Goal: Task Accomplishment & Management: Use online tool/utility

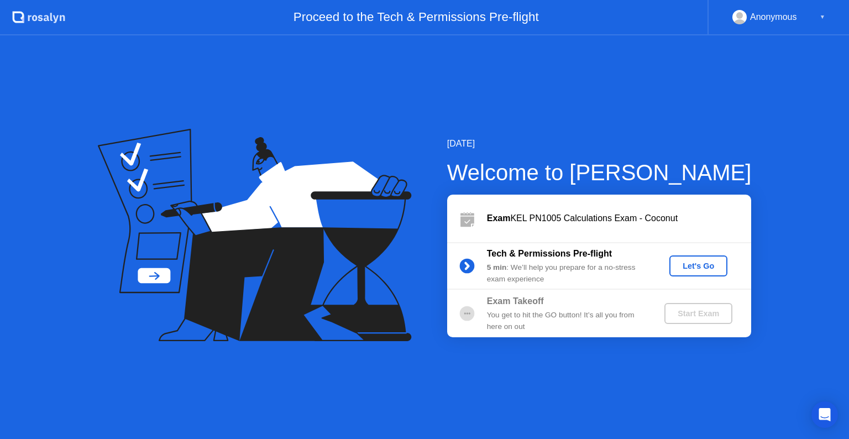
click at [689, 264] on div "Let's Go" at bounding box center [698, 266] width 49 height 9
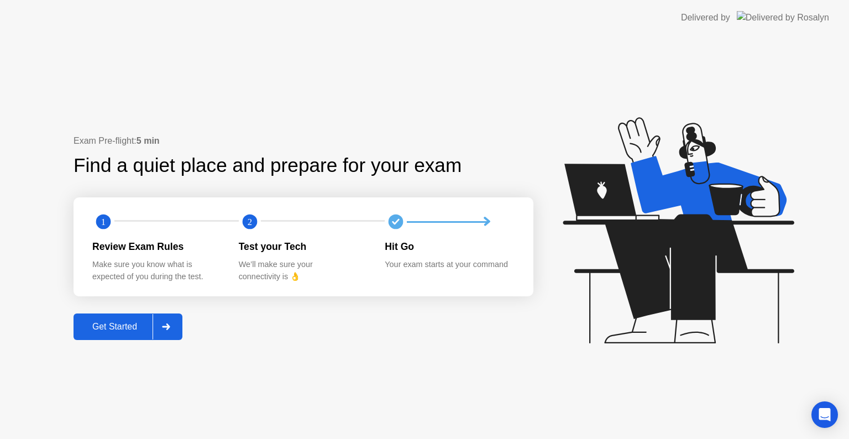
click at [137, 323] on div "Get Started" at bounding box center [115, 327] width 76 height 10
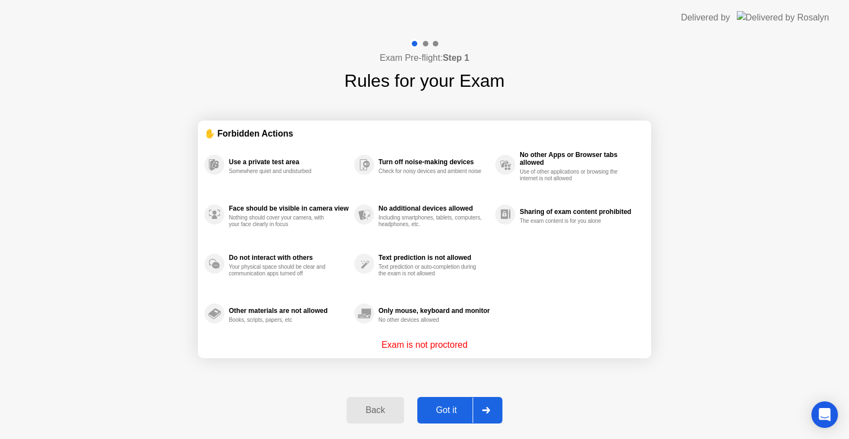
click at [441, 400] on button "Got it" at bounding box center [460, 410] width 85 height 27
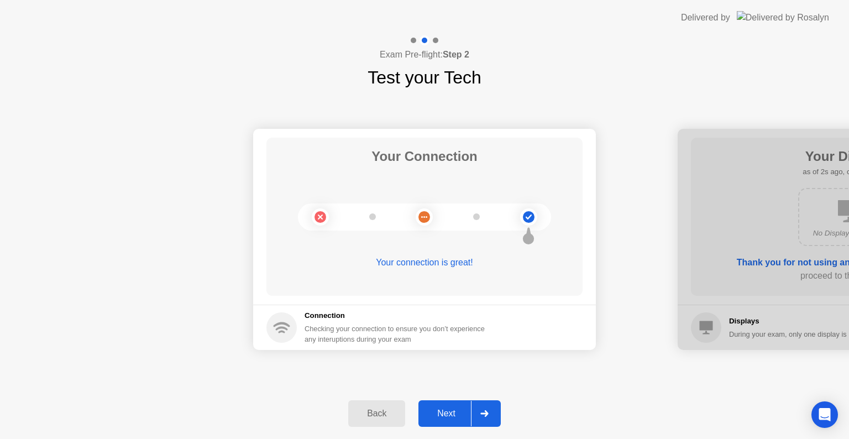
click at [496, 418] on div at bounding box center [484, 413] width 27 height 25
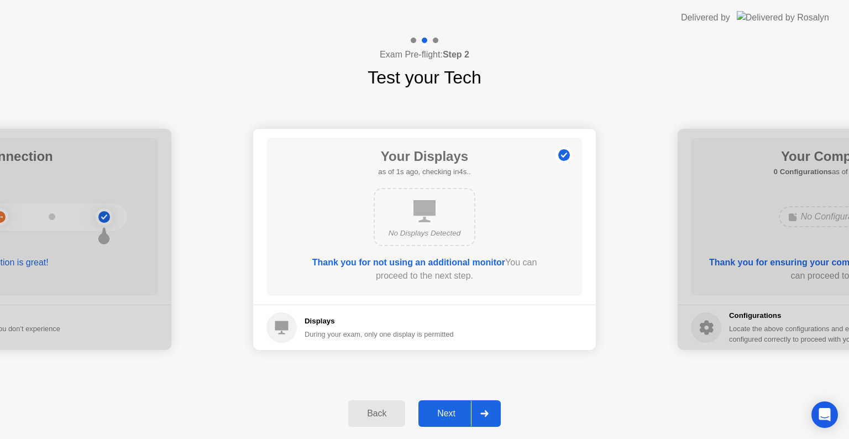
click at [496, 418] on div at bounding box center [484, 413] width 27 height 25
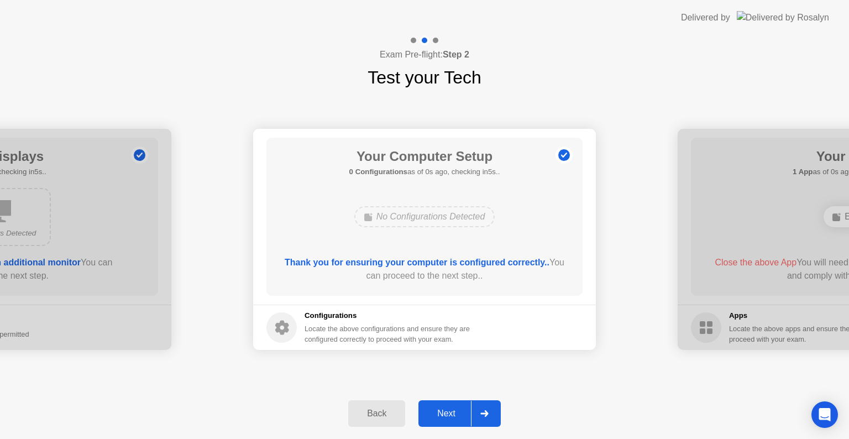
click at [496, 418] on div at bounding box center [484, 413] width 27 height 25
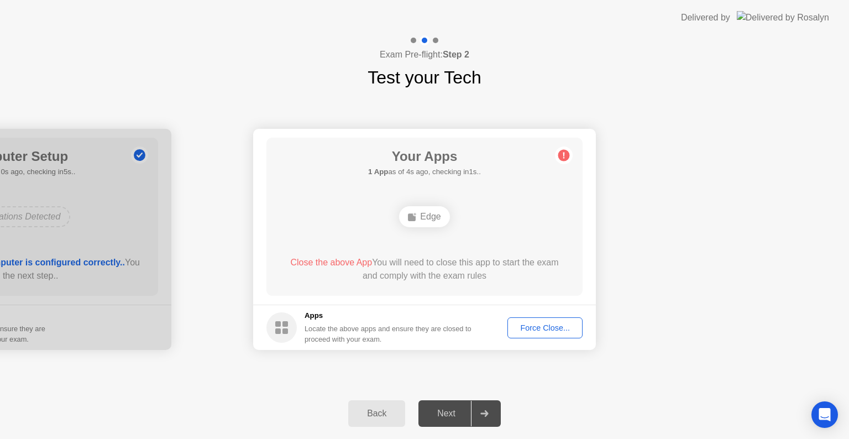
click at [546, 327] on div "Force Close..." at bounding box center [545, 328] width 67 height 9
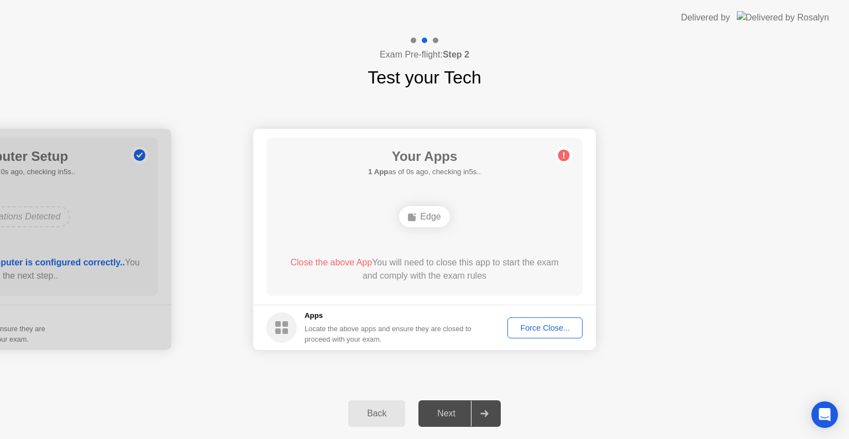
click at [538, 328] on div "Force Close..." at bounding box center [545, 328] width 67 height 9
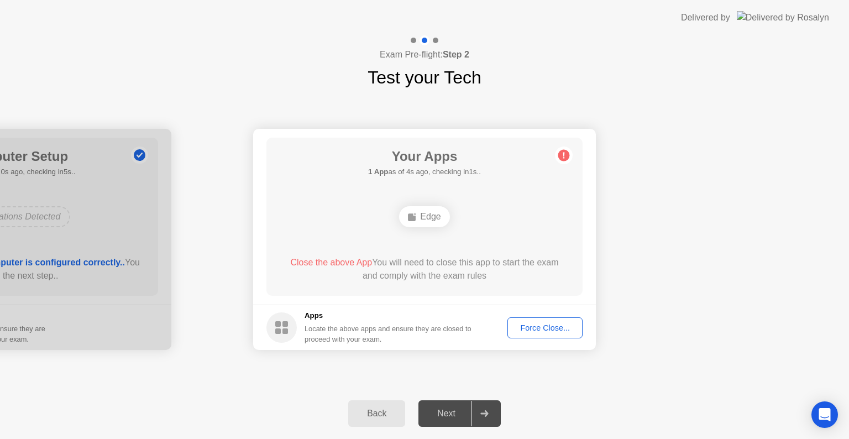
click at [430, 218] on div "Edge" at bounding box center [424, 216] width 50 height 21
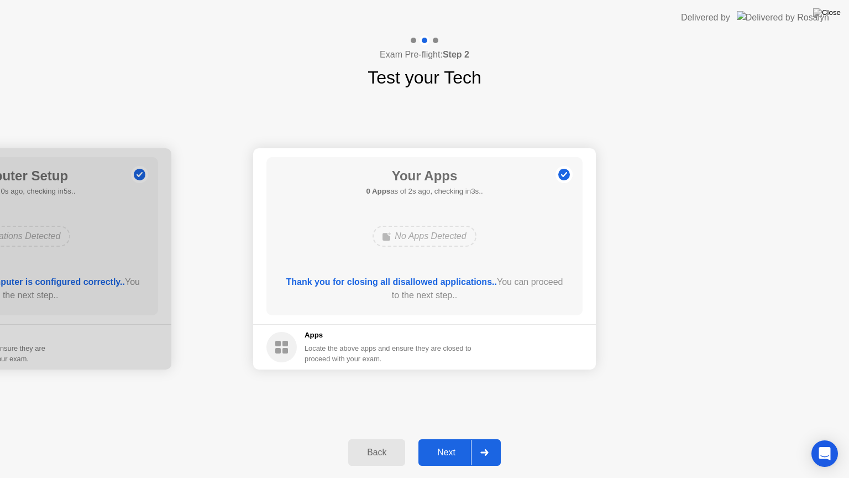
click at [438, 439] on div "Next" at bounding box center [446, 452] width 49 height 10
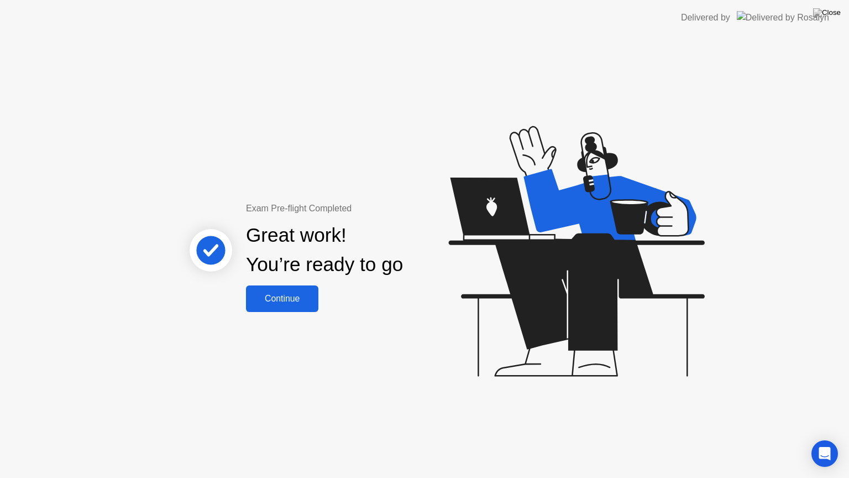
click at [279, 309] on button "Continue" at bounding box center [282, 298] width 72 height 27
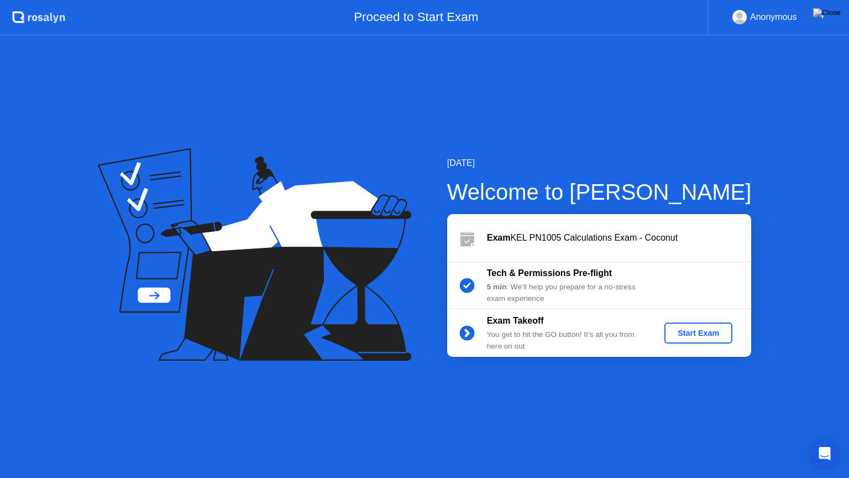
click at [705, 329] on div "Start Exam" at bounding box center [698, 333] width 59 height 9
